Goal: Task Accomplishment & Management: Use online tool/utility

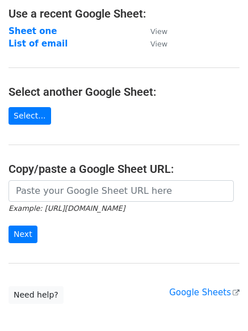
scroll to position [86, 0]
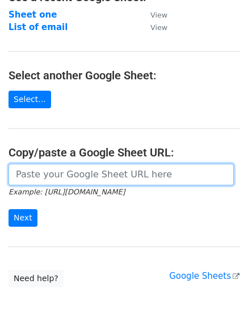
click at [56, 180] on input "url" at bounding box center [121, 175] width 225 height 22
paste input "https://docs.google.com/spreadsheets/d/1HlsOAEVuFfp2j4mNLKBJILOYFunLtEOP_LWJqlo…"
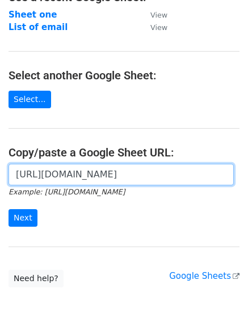
scroll to position [0, 243]
type input "https://docs.google.com/spreadsheets/d/1HlsOAEVuFfp2j4mNLKBJILOYFunLtEOP_LWJqlo…"
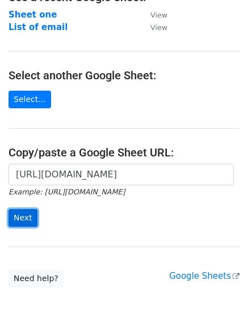
click at [27, 214] on input "Next" at bounding box center [23, 218] width 29 height 18
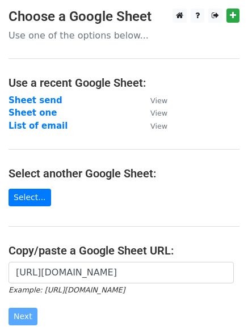
scroll to position [93, 0]
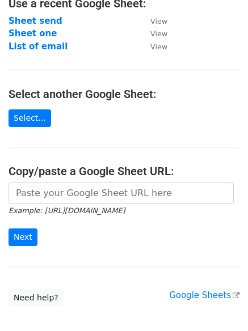
scroll to position [81, 0]
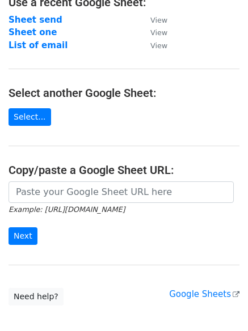
click at [67, 181] on main "Choose a Google Sheet Use one of the options below... Use a recent Google Sheet…" at bounding box center [124, 117] width 248 height 378
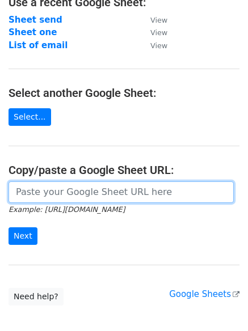
click at [63, 186] on input "url" at bounding box center [121, 193] width 225 height 22
paste input "https://docs.google.com/spreadsheets/d/1HlsOAEVuFfp2j4mNLKBJILOYFunLtEOP_LWJqlo…"
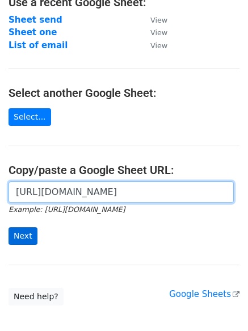
type input "https://docs.google.com/spreadsheets/d/1HlsOAEVuFfp2j4mNLKBJILOYFunLtEOP_LWJqlo…"
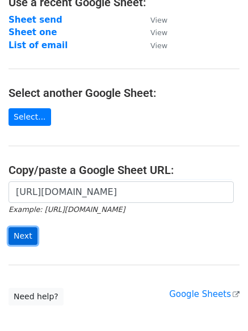
click at [27, 229] on input "Next" at bounding box center [23, 237] width 29 height 18
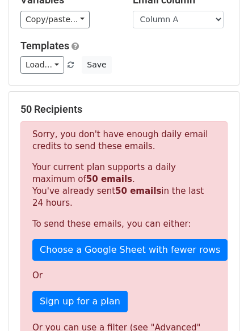
scroll to position [123, 0]
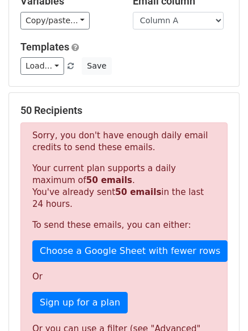
click at [89, 153] on p "Sorry, you don't have enough daily email credits to send these emails." at bounding box center [123, 142] width 183 height 24
click at [111, 145] on p "Sorry, you don't have enough daily email credits to send these emails." at bounding box center [123, 142] width 183 height 24
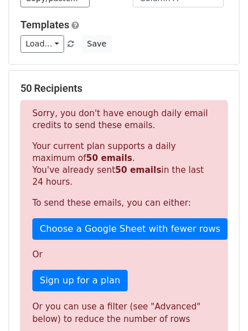
scroll to position [145, 0]
